Goal: Transaction & Acquisition: Purchase product/service

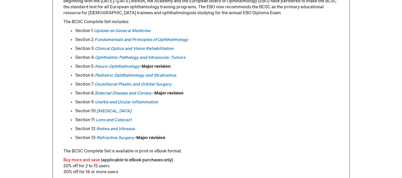
scroll to position [323, 0]
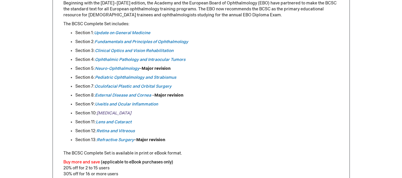
click at [104, 112] on em "[MEDICAL_DATA]" at bounding box center [114, 113] width 35 height 5
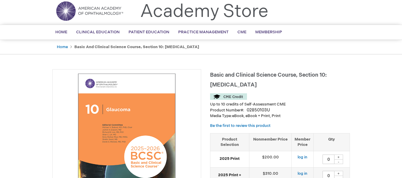
type input "0"
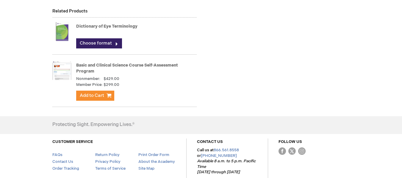
scroll to position [648, 0]
